Goal: Task Accomplishment & Management: Use online tool/utility

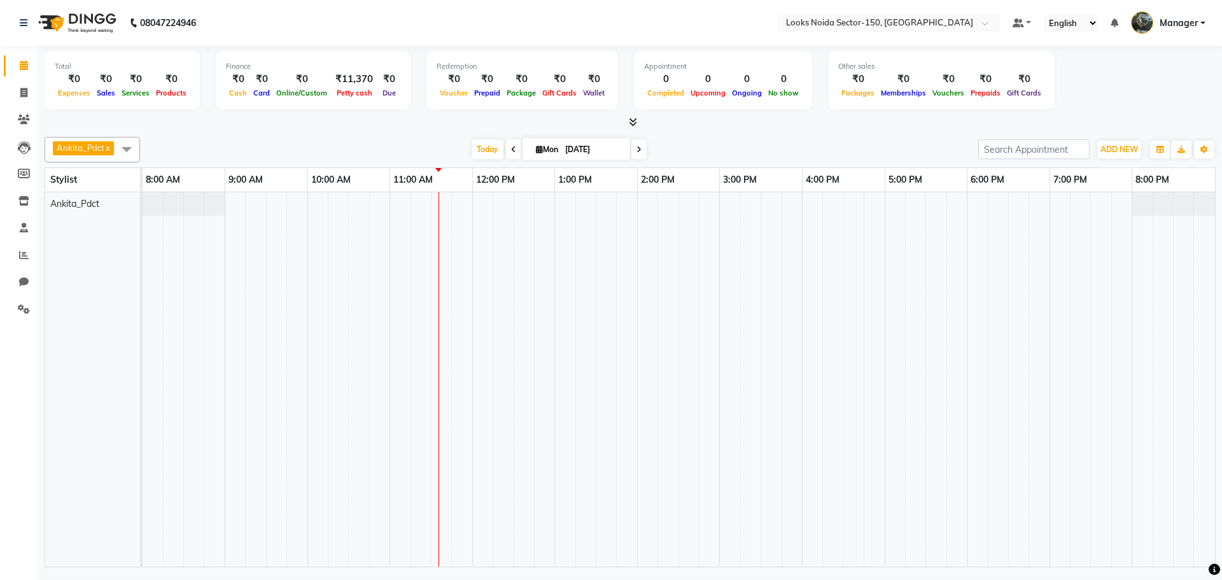
click at [19, 25] on div "08047224946" at bounding box center [107, 23] width 195 height 36
click at [21, 21] on icon at bounding box center [24, 22] width 8 height 9
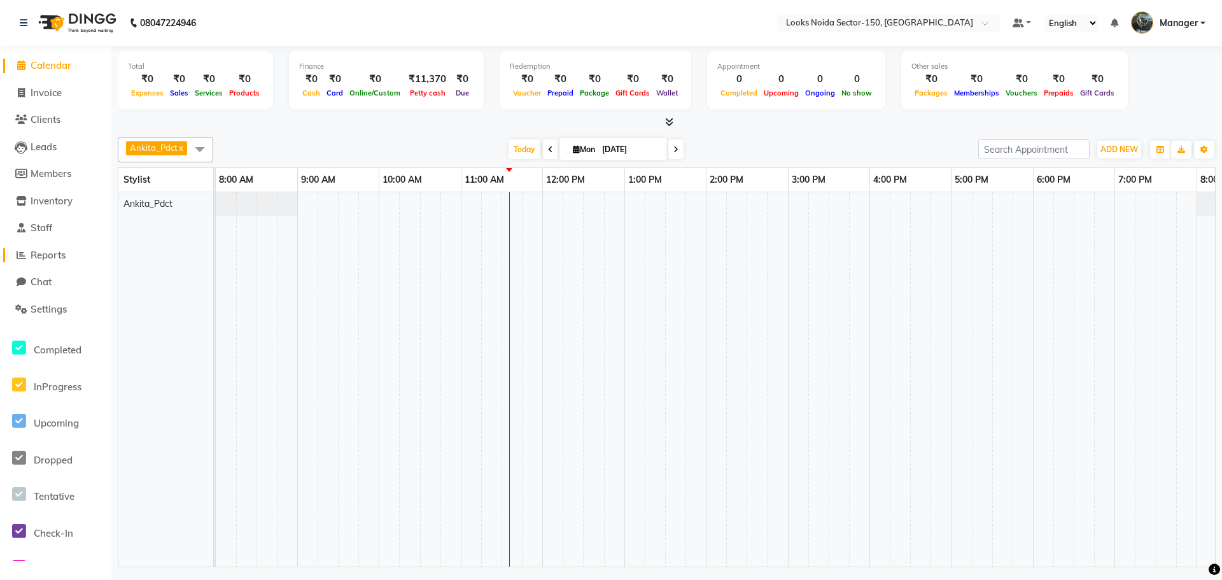
click at [47, 251] on span "Reports" at bounding box center [48, 255] width 35 height 12
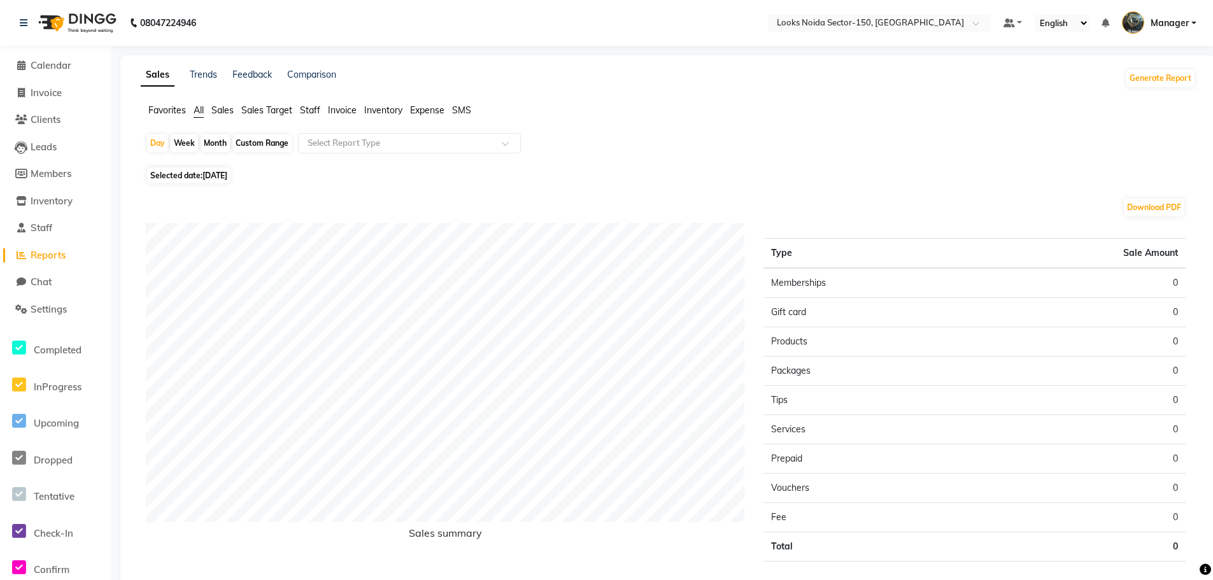
click at [314, 109] on span "Staff" at bounding box center [310, 109] width 20 height 11
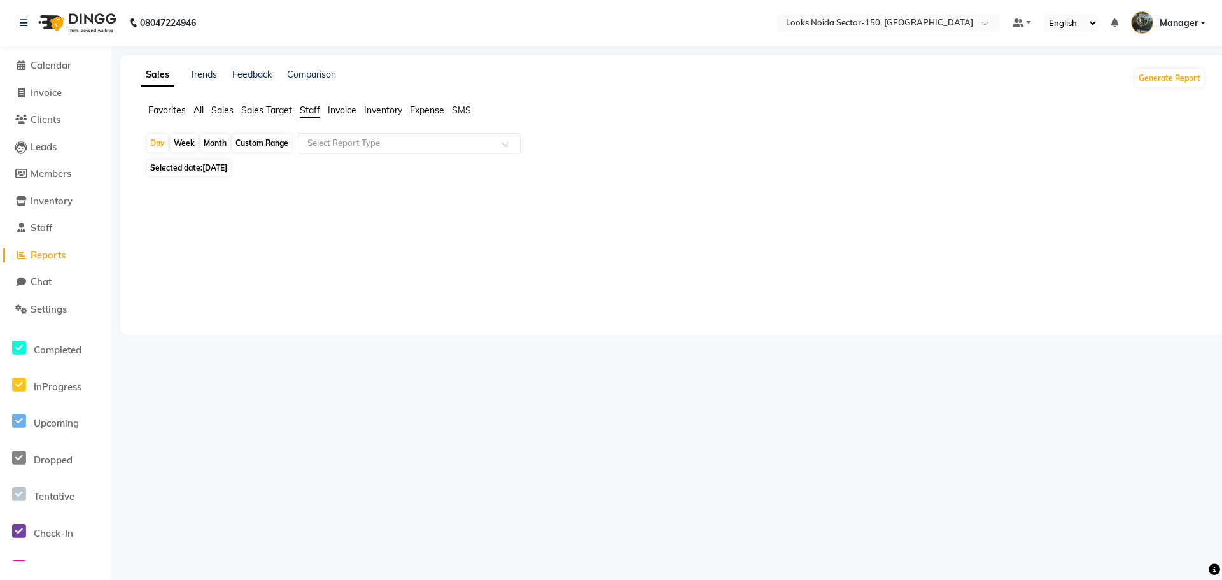
click at [348, 144] on input "text" at bounding box center [396, 143] width 183 height 13
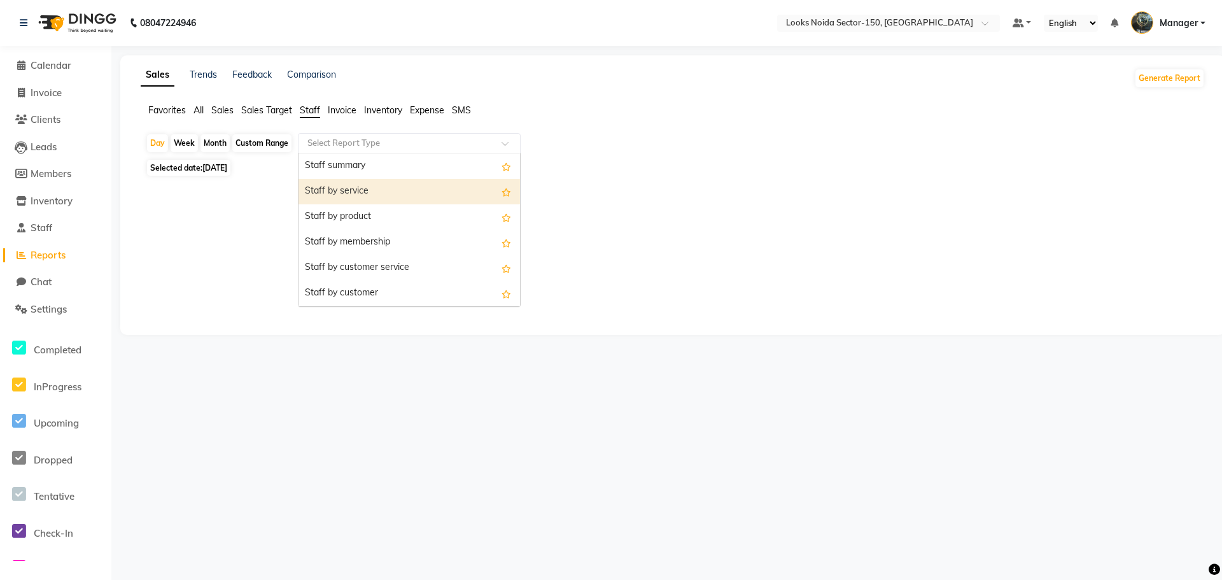
click at [364, 185] on div "Staff by service" at bounding box center [410, 191] width 222 height 25
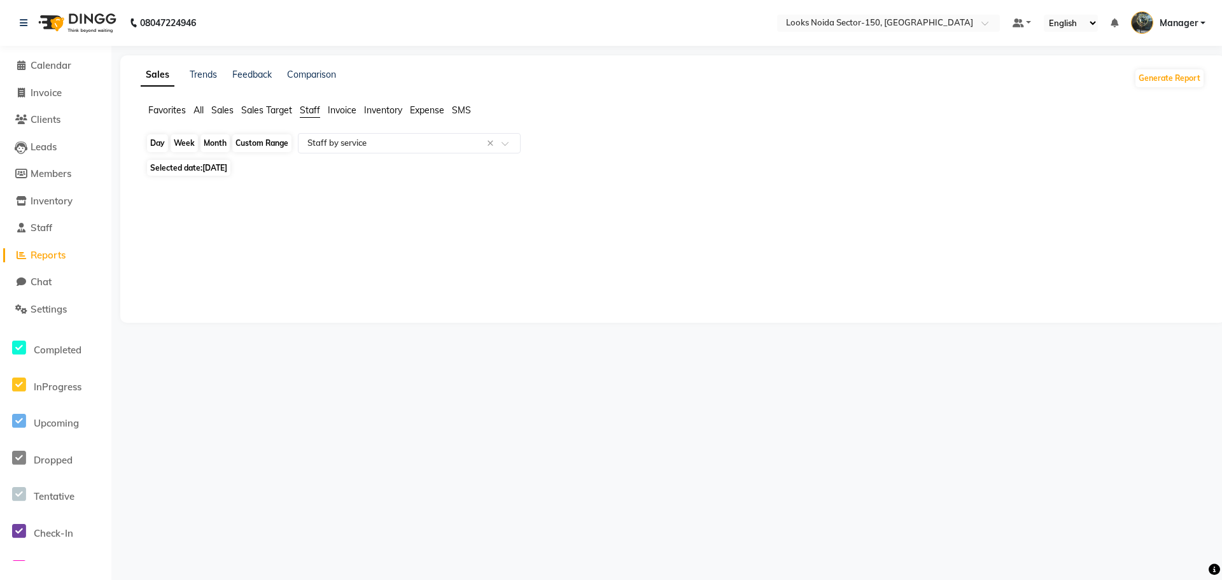
drag, startPoint x: 157, startPoint y: 141, endPoint x: 163, endPoint y: 146, distance: 8.1
click at [158, 141] on div "Day" at bounding box center [157, 143] width 21 height 18
select select "9"
select select "2025"
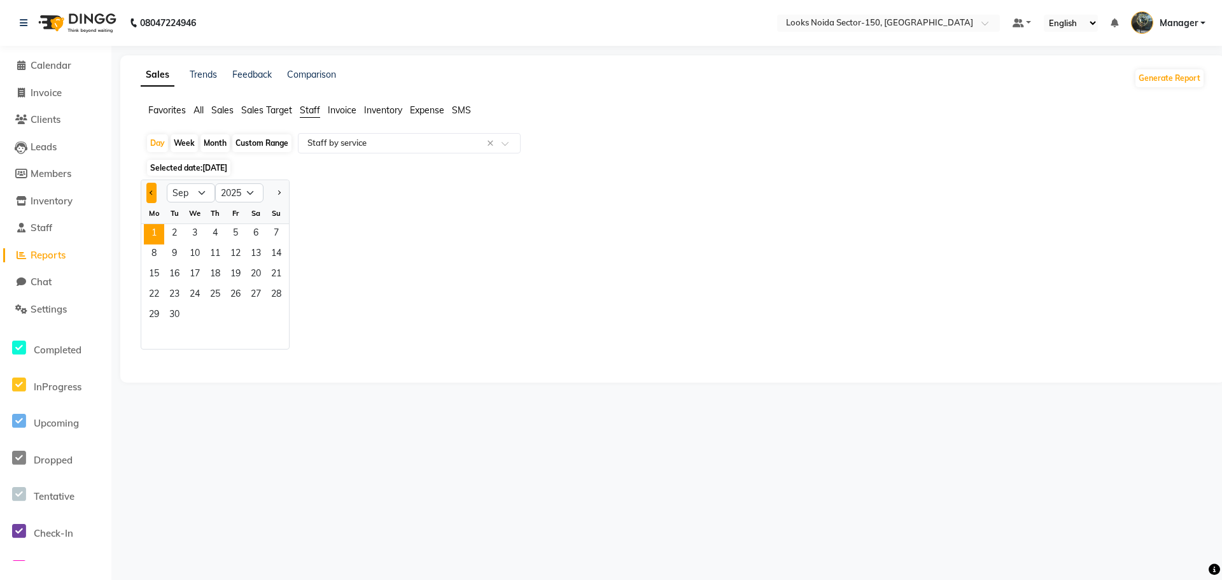
click at [152, 194] on span "Previous month" at bounding box center [152, 192] width 4 height 4
select select "8"
click at [277, 311] on span "31" at bounding box center [276, 316] width 20 height 20
click at [373, 146] on input "text" at bounding box center [396, 143] width 183 height 13
select select "full_report"
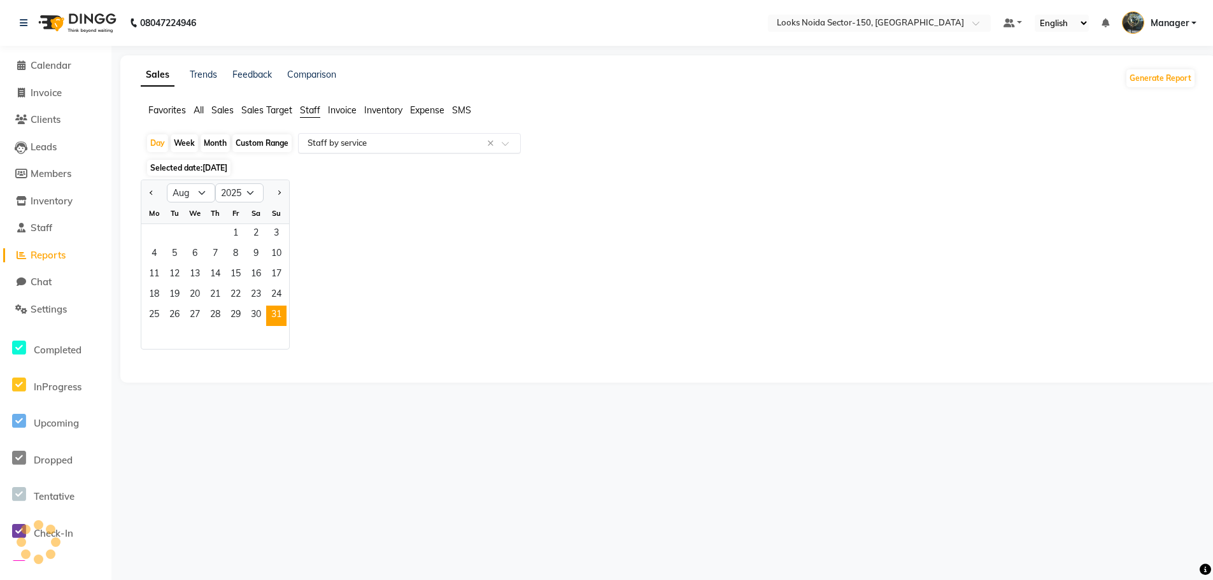
select select "pdf"
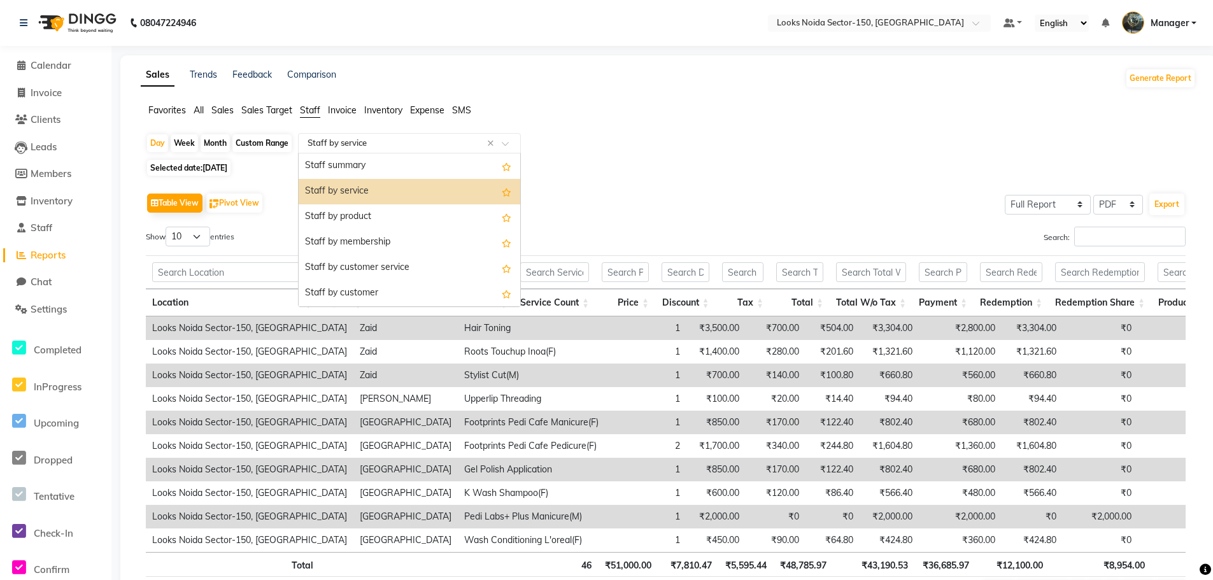
click at [376, 190] on div "Staff by service" at bounding box center [410, 191] width 222 height 25
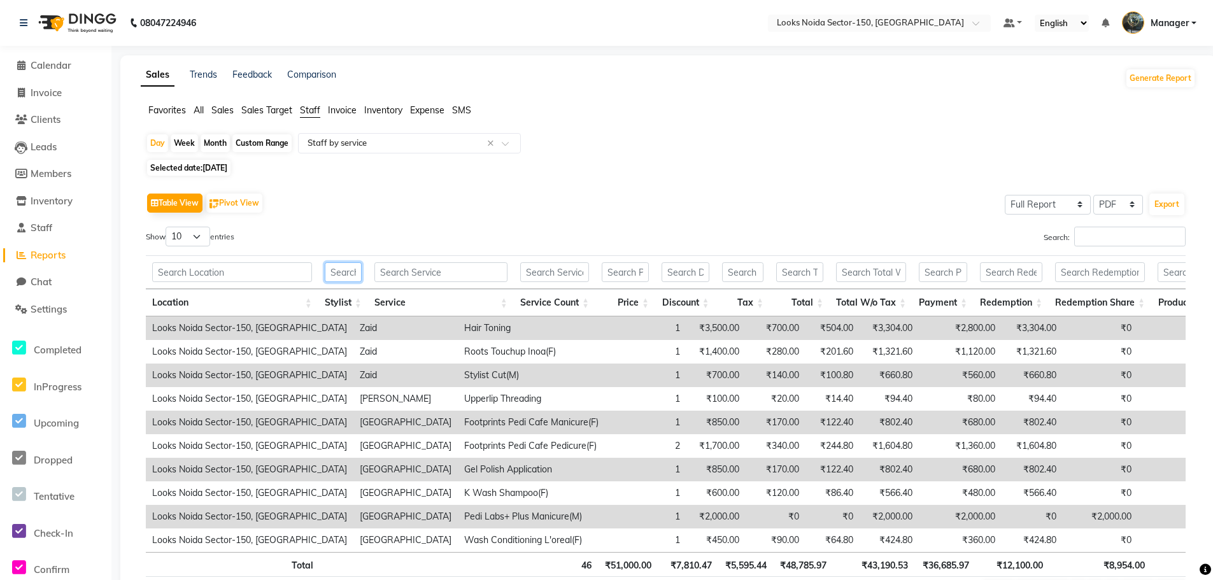
click at [351, 268] on input "text" at bounding box center [343, 272] width 37 height 20
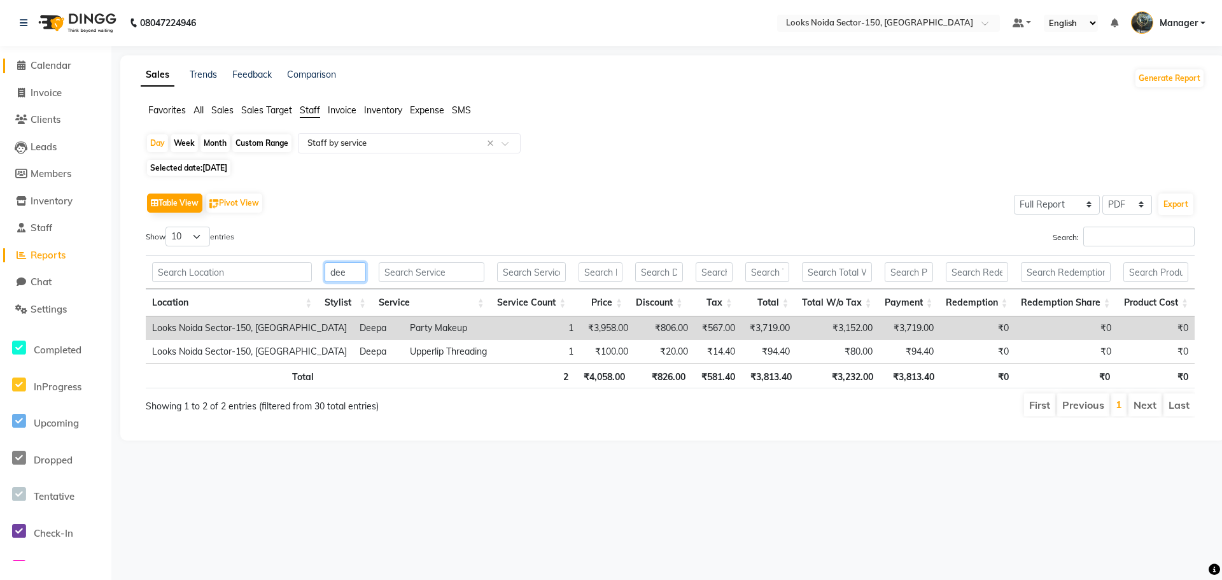
type input "dee"
click at [53, 60] on span "Calendar" at bounding box center [51, 65] width 41 height 12
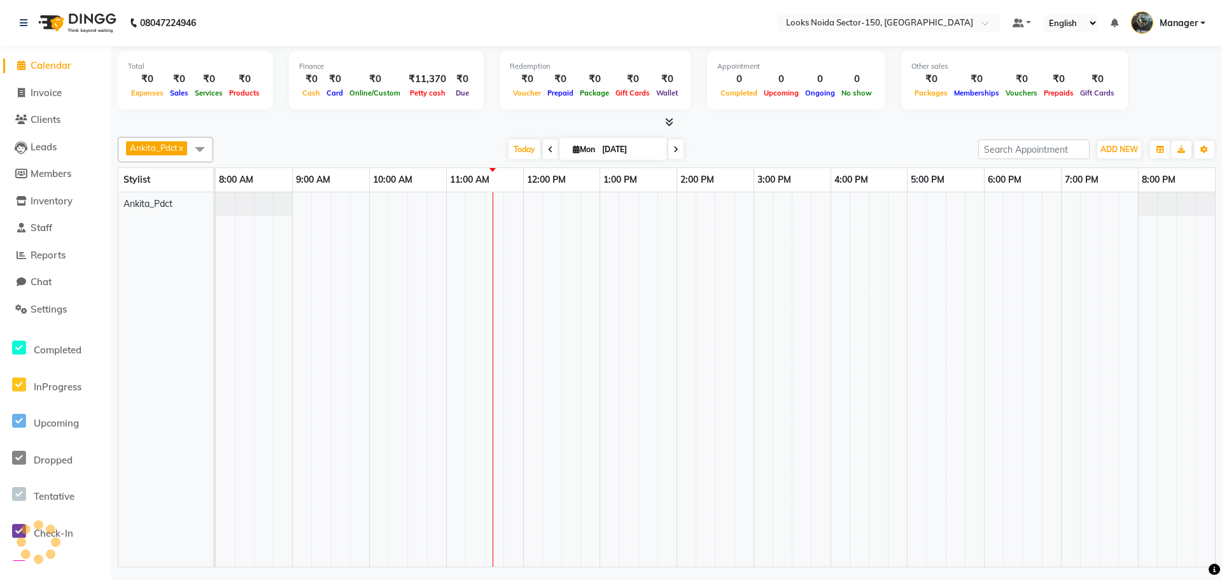
click at [55, 85] on li "Invoice" at bounding box center [55, 93] width 111 height 27
click at [51, 96] on span "Invoice" at bounding box center [46, 93] width 31 height 12
select select "8587"
select select "service"
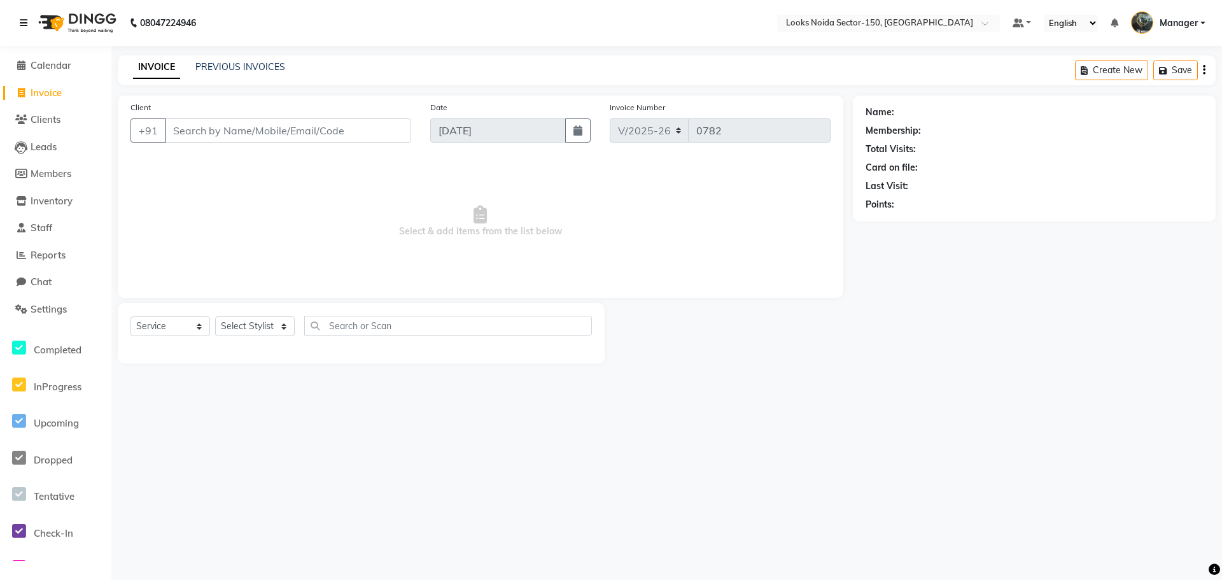
click at [24, 19] on icon at bounding box center [24, 22] width 8 height 9
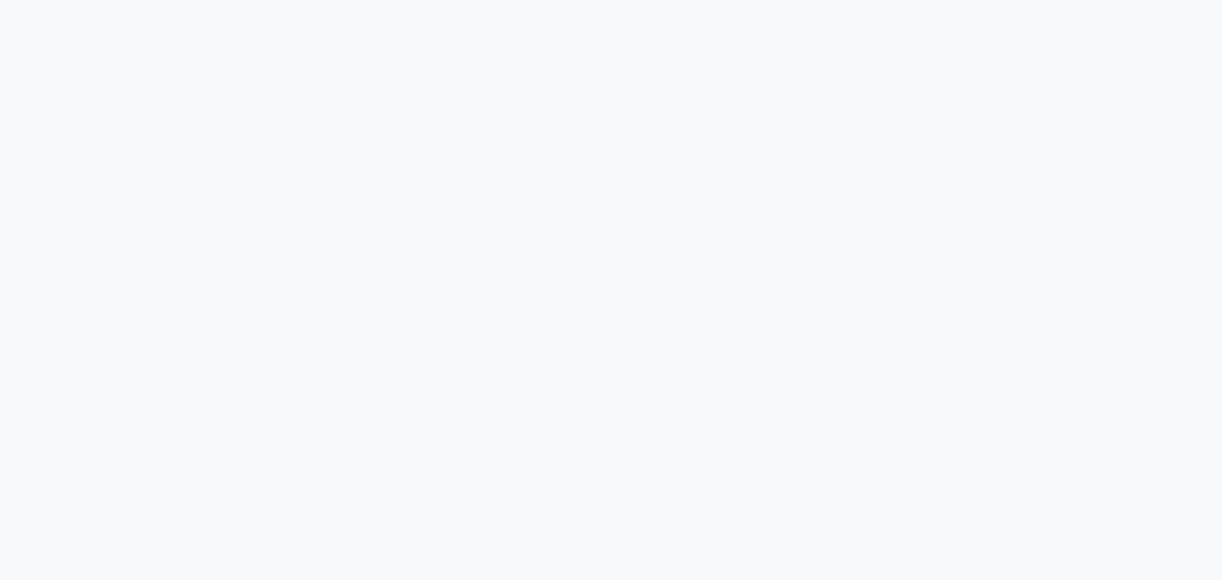
select select "8587"
select select "service"
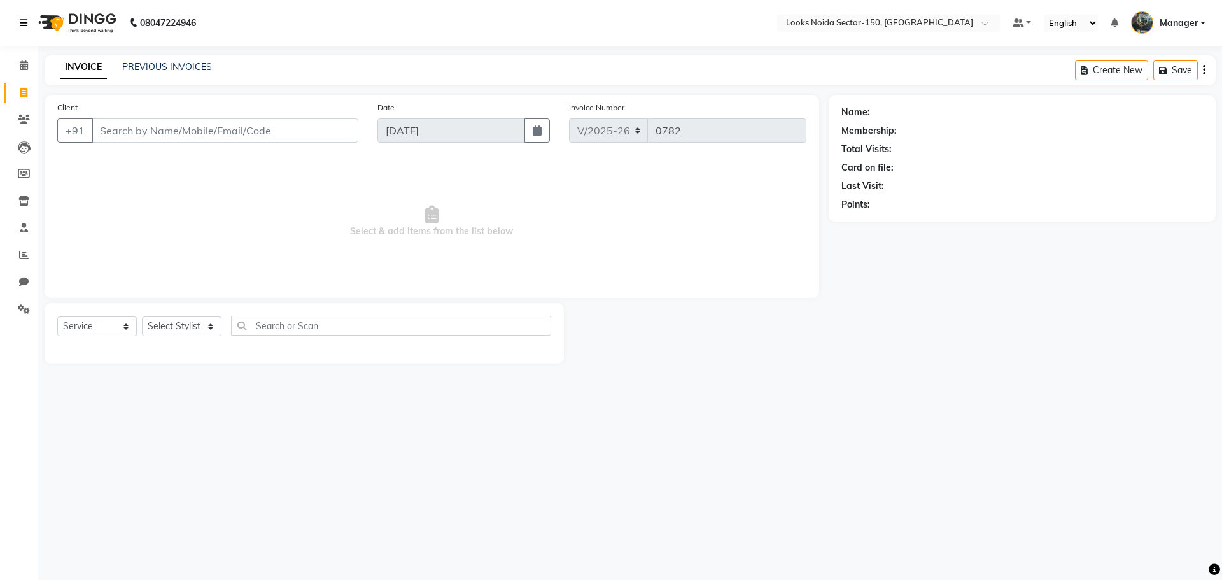
click at [21, 18] on icon at bounding box center [24, 22] width 8 height 9
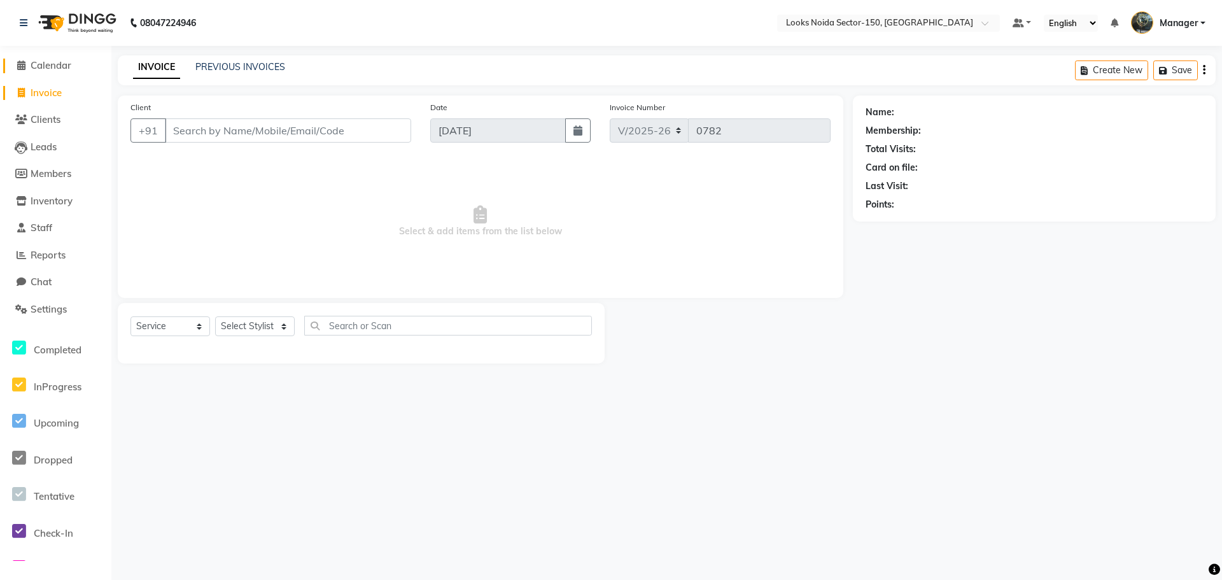
click at [40, 60] on span "Calendar" at bounding box center [51, 65] width 41 height 12
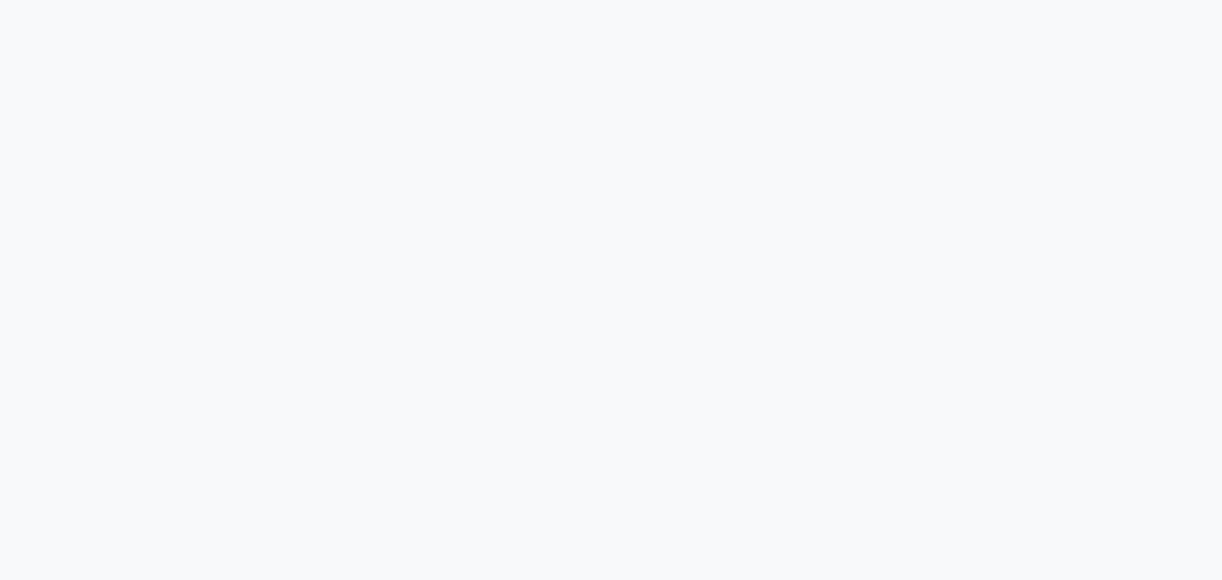
select select "8587"
select select "service"
